Goal: Transaction & Acquisition: Subscribe to service/newsletter

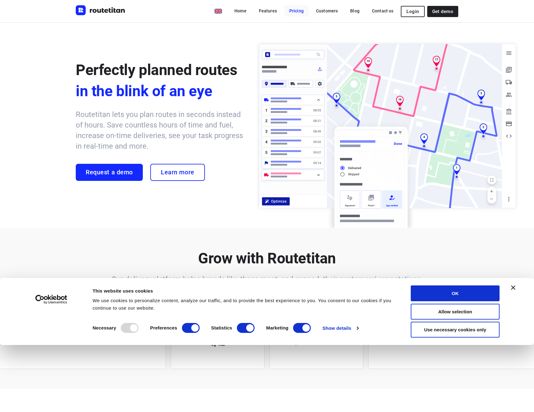
click at [301, 9] on link "Pricing" at bounding box center [296, 10] width 24 height 11
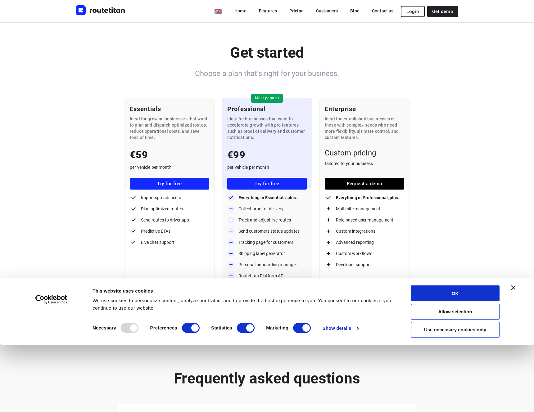
click at [300, 9] on link "Pricing" at bounding box center [296, 10] width 24 height 11
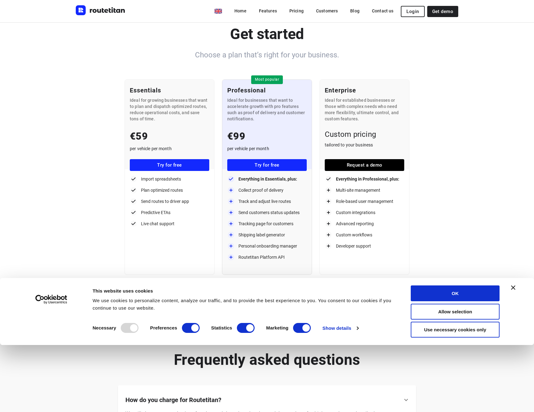
scroll to position [37, 0]
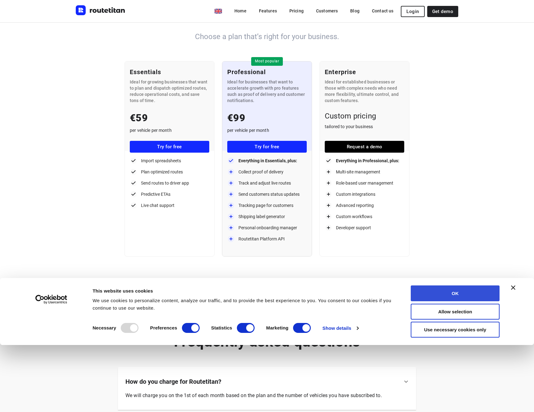
click at [415, 289] on button "OK" at bounding box center [455, 294] width 89 height 16
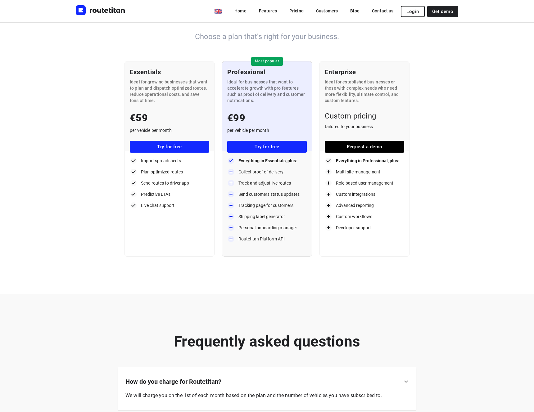
click at [142, 116] on p "€59" at bounding box center [170, 118] width 80 height 14
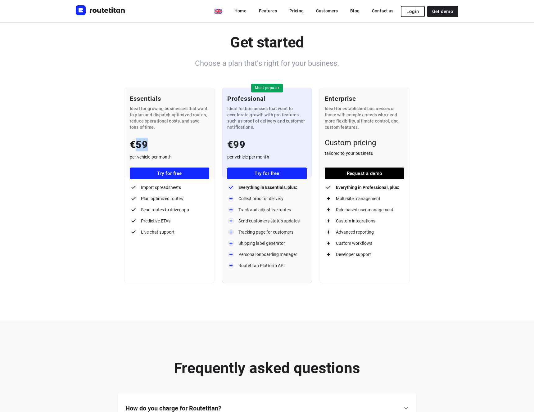
scroll to position [0, 0]
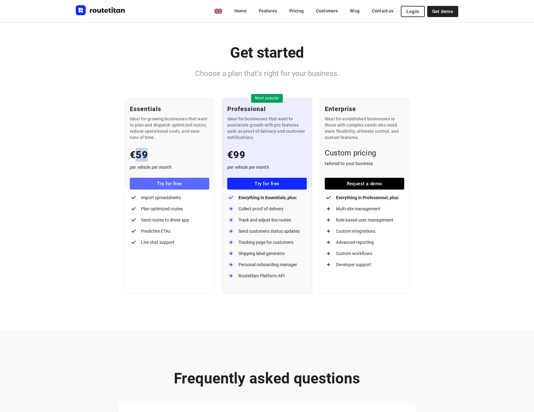
click at [174, 178] on link "Try for free" at bounding box center [170, 184] width 80 height 12
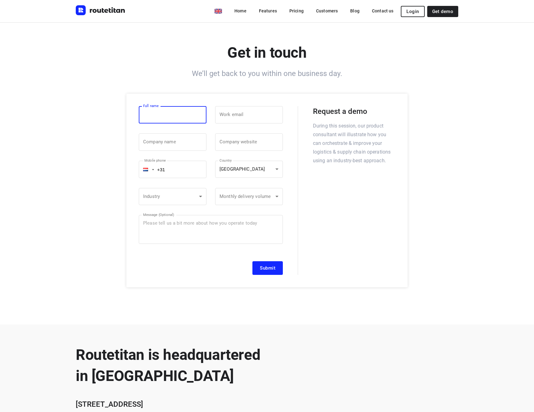
click at [175, 115] on input "text" at bounding box center [173, 114] width 68 height 17
type input "[PERSON_NAME]"
type input "V"
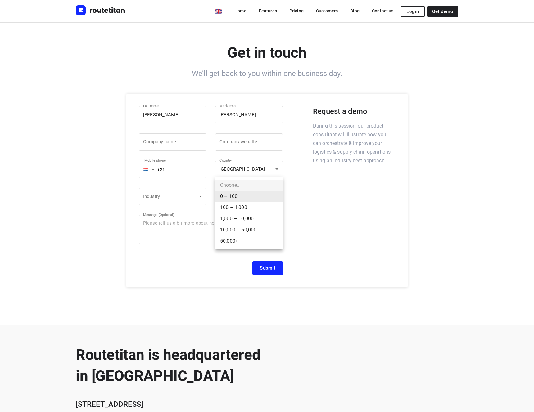
click at [249, 192] on body "Consent Details [#IABV2SETTINGS#] About This website uses cookies We use cookie…" at bounding box center [267, 310] width 534 height 620
drag, startPoint x: 246, startPoint y: 205, endPoint x: 255, endPoint y: 165, distance: 40.6
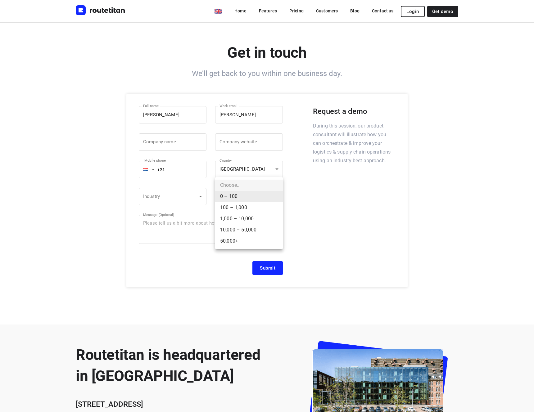
click at [246, 205] on li "100 – 1,000" at bounding box center [249, 207] width 68 height 11
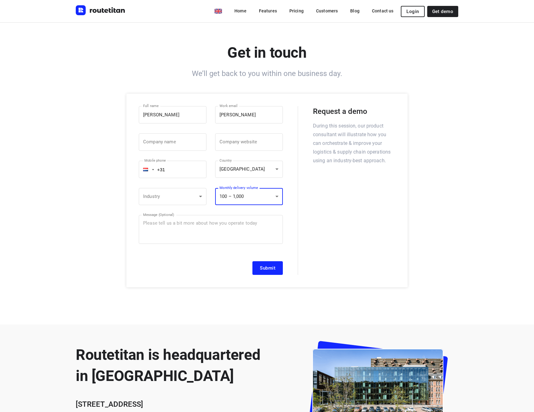
click at [144, 132] on div "Company name Company name ​ Company website Company website ​" at bounding box center [211, 142] width 144 height 27
drag, startPoint x: 154, startPoint y: 136, endPoint x: 188, endPoint y: 124, distance: 35.8
click at [154, 136] on input "text" at bounding box center [173, 142] width 68 height 17
click at [254, 112] on input "[PERSON_NAME]" at bounding box center [249, 114] width 68 height 17
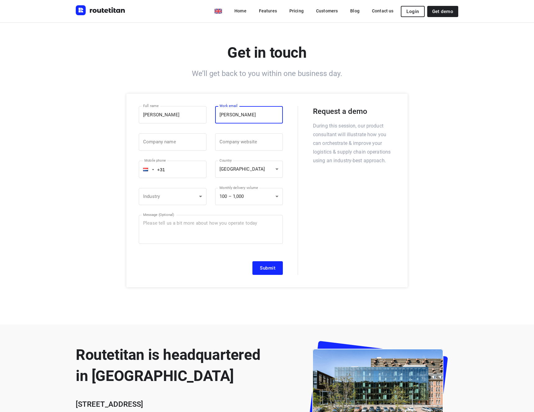
click at [254, 112] on input "[PERSON_NAME]" at bounding box center [249, 114] width 68 height 17
click at [247, 113] on input "[PERSON_NAME]" at bounding box center [249, 114] width 68 height 17
click at [246, 115] on input "[PERSON_NAME]" at bounding box center [249, 114] width 68 height 17
type input "[PERSON_NAME]"
click at [415, 11] on span "Login" at bounding box center [413, 11] width 12 height 5
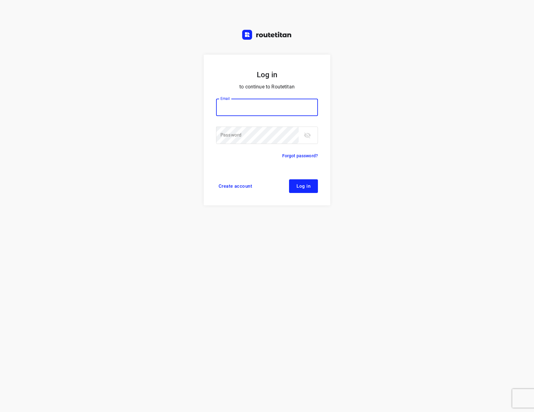
type input "[EMAIL_ADDRESS][DOMAIN_NAME]"
drag, startPoint x: 311, startPoint y: 170, endPoint x: 308, endPoint y: 179, distance: 8.7
click at [310, 173] on form "Log in to continue to Routetitan Email [EMAIL_ADDRESS][DOMAIN_NAME] Email ​ Pas…" at bounding box center [267, 130] width 127 height 151
click at [309, 180] on form "Log in to continue to Routetitan Email [EMAIL_ADDRESS][DOMAIN_NAME] Email ​ Pas…" at bounding box center [267, 130] width 127 height 151
click at [309, 182] on button "Log in" at bounding box center [303, 186] width 29 height 14
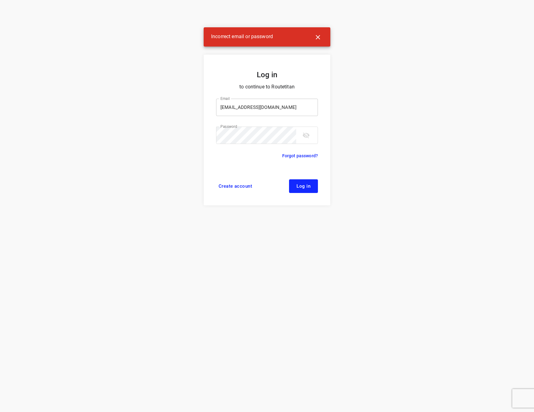
click at [243, 108] on input "[EMAIL_ADDRESS][DOMAIN_NAME]" at bounding box center [267, 107] width 102 height 17
